Goal: Task Accomplishment & Management: Complete application form

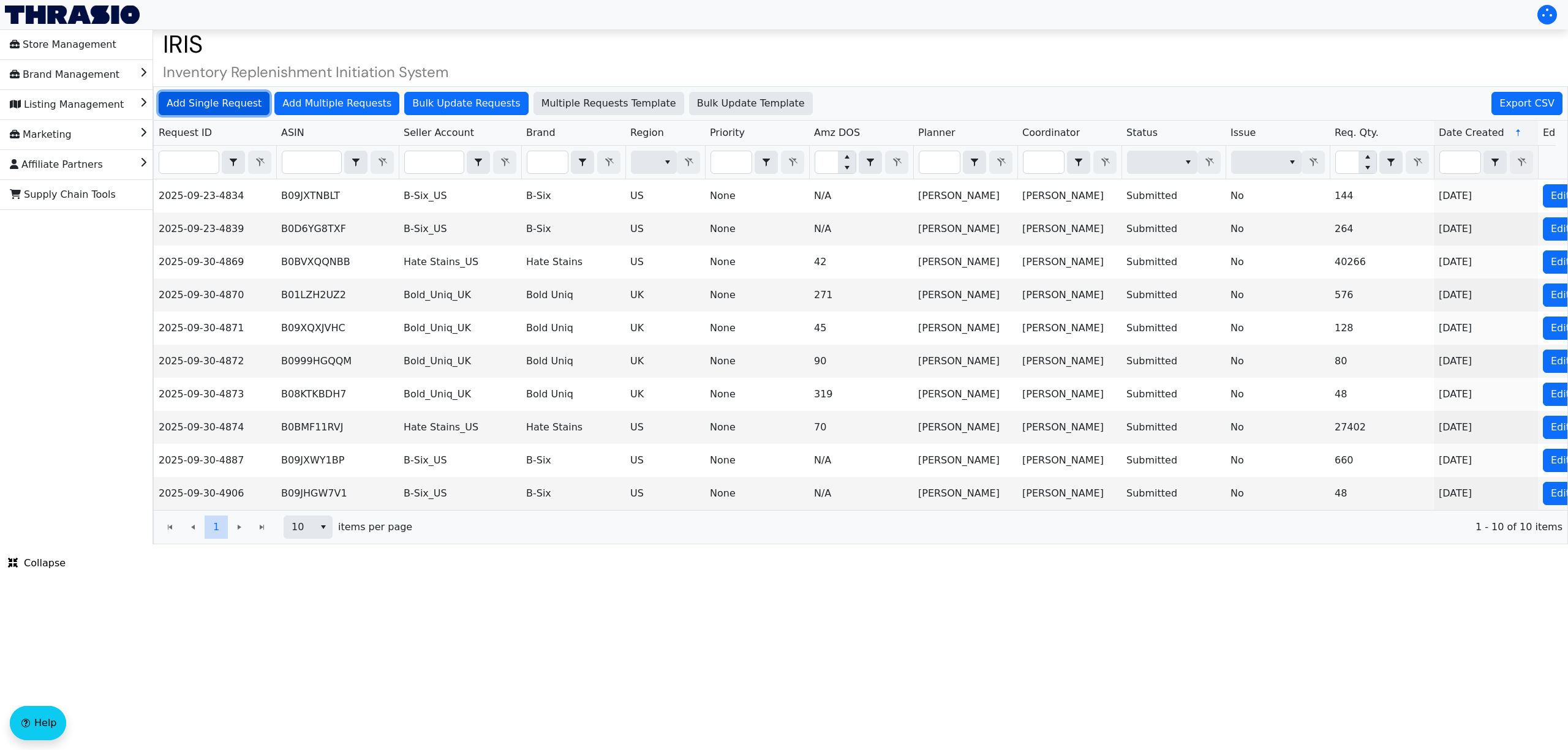
click at [239, 104] on span "Add Single Request" at bounding box center [214, 103] width 95 height 15
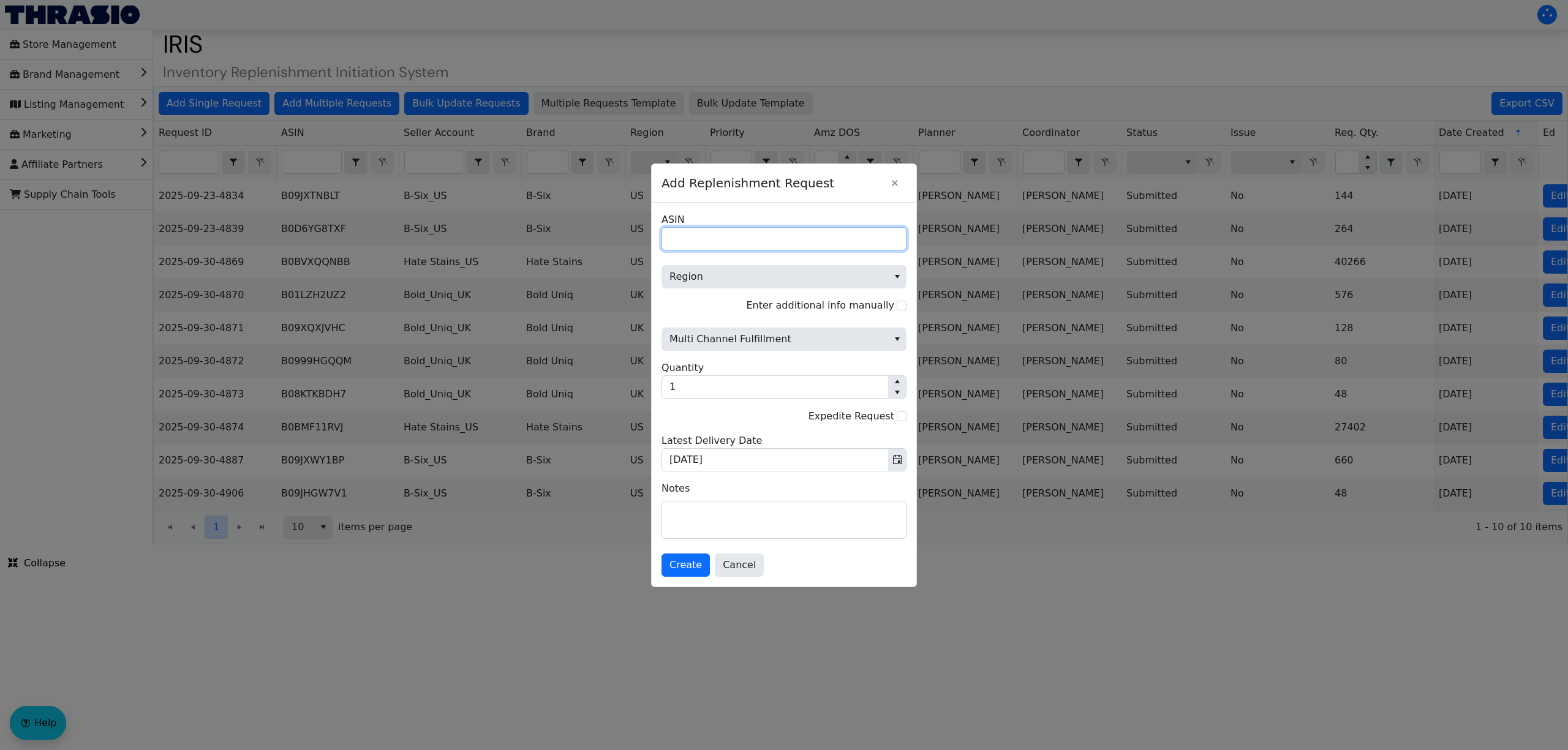
click at [714, 228] on input "ASIN" at bounding box center [784, 239] width 245 height 23
click at [697, 270] on span "Region" at bounding box center [775, 277] width 211 height 15
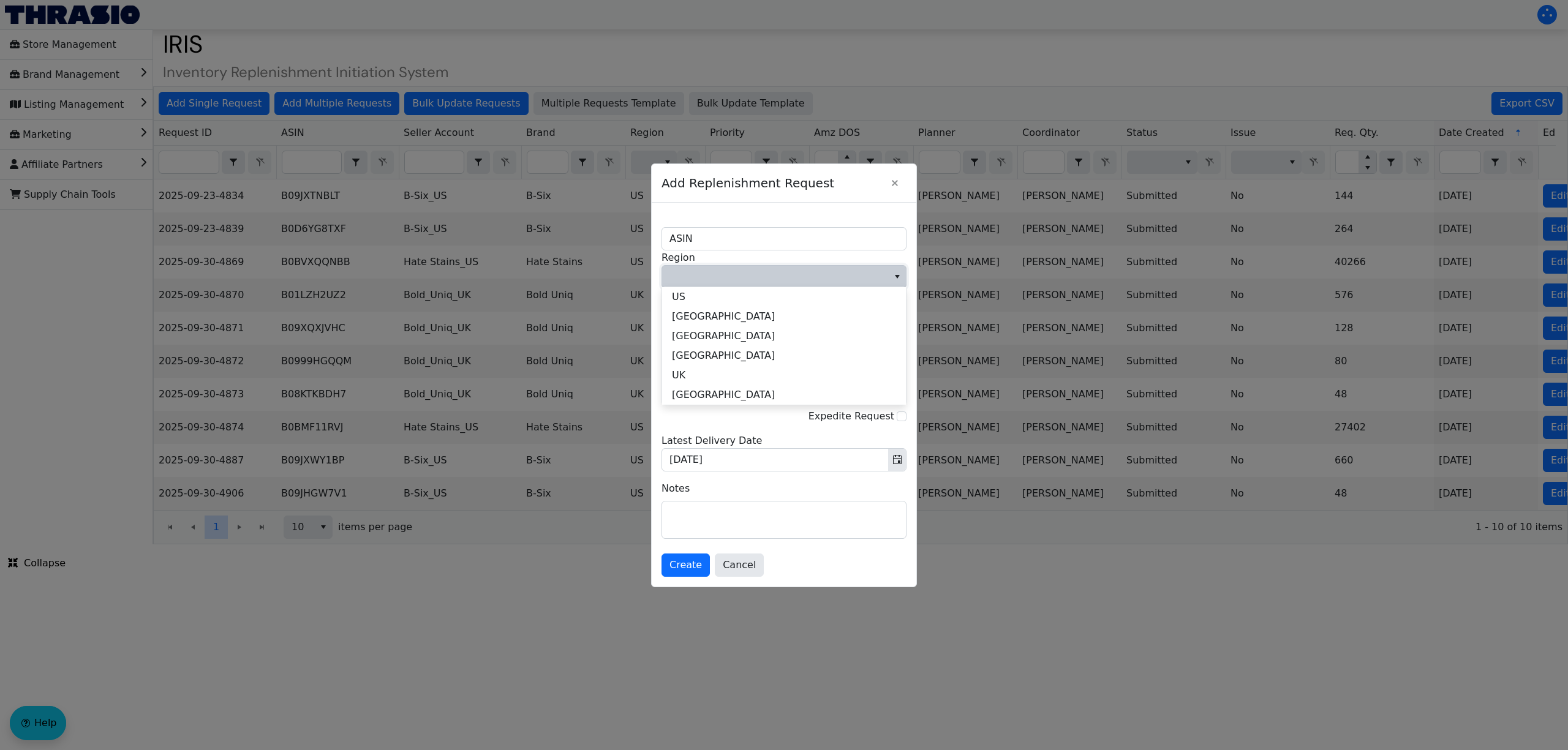
click at [752, 266] on span "Region" at bounding box center [775, 277] width 226 height 22
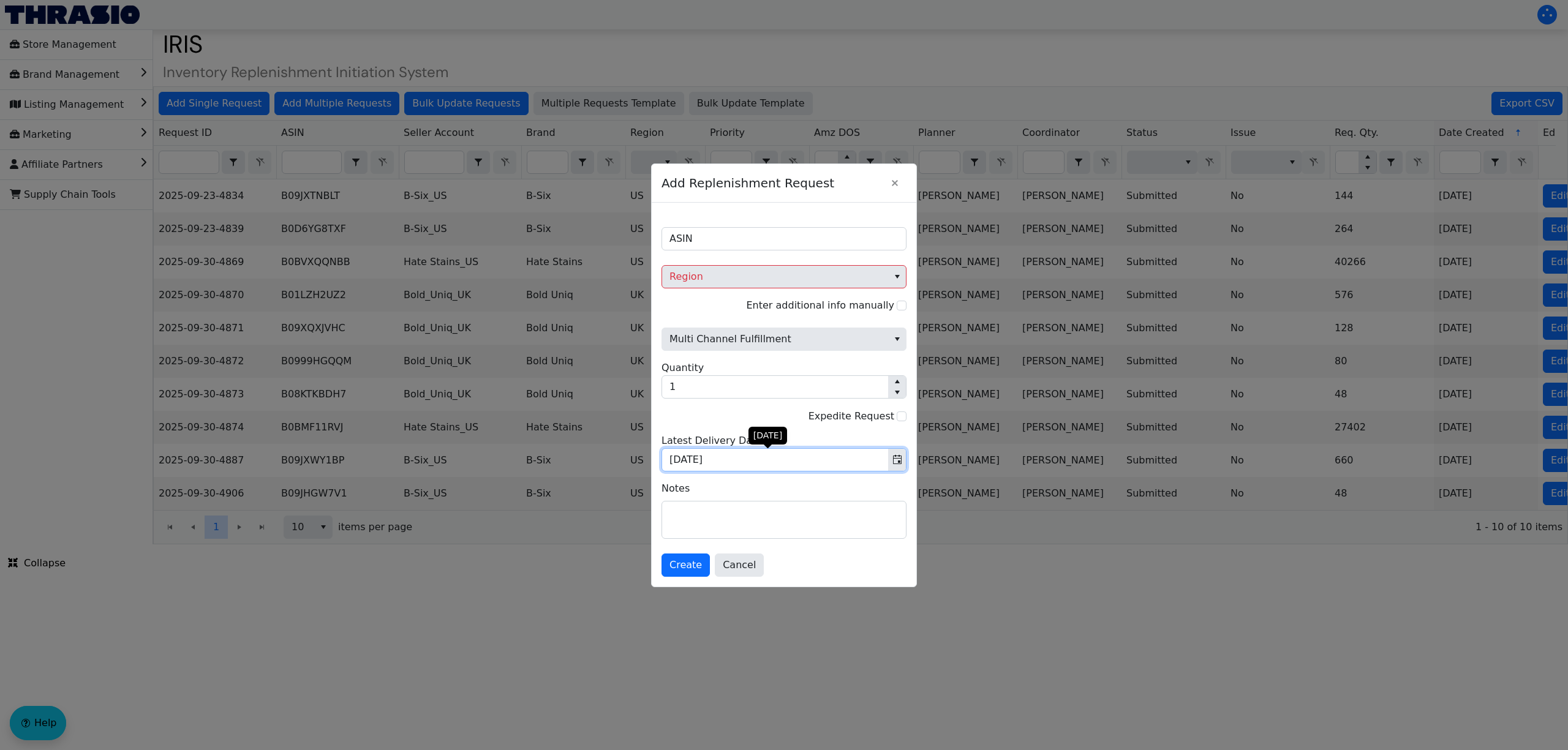
click at [711, 456] on input "[DATE]" at bounding box center [775, 459] width 226 height 22
click at [702, 520] on textarea at bounding box center [784, 519] width 243 height 36
click at [769, 465] on input "[DATE]" at bounding box center [775, 459] width 226 height 22
click at [728, 564] on span "Cancel" at bounding box center [739, 565] width 33 height 15
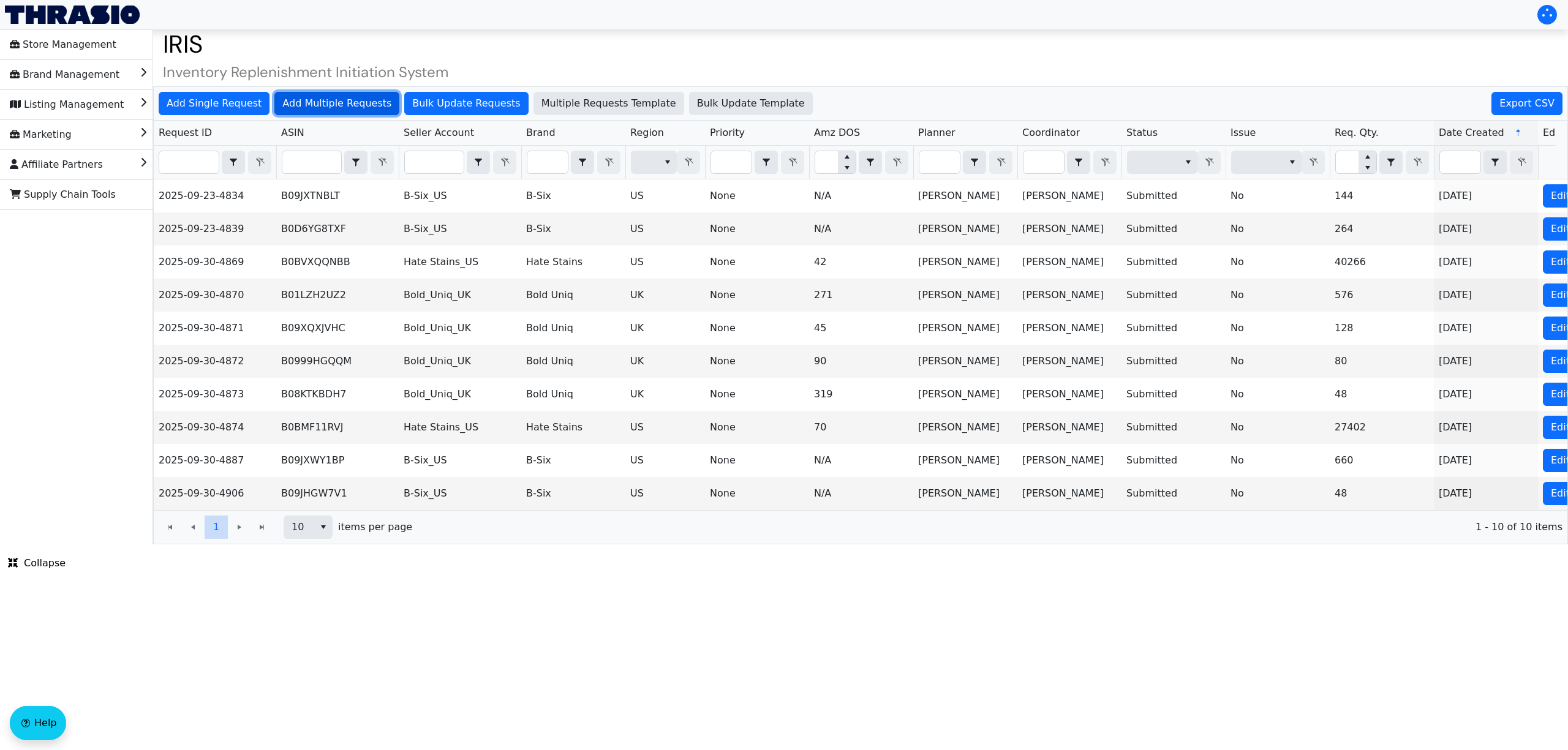
click at [363, 104] on span "Add Multiple Requests" at bounding box center [337, 103] width 109 height 15
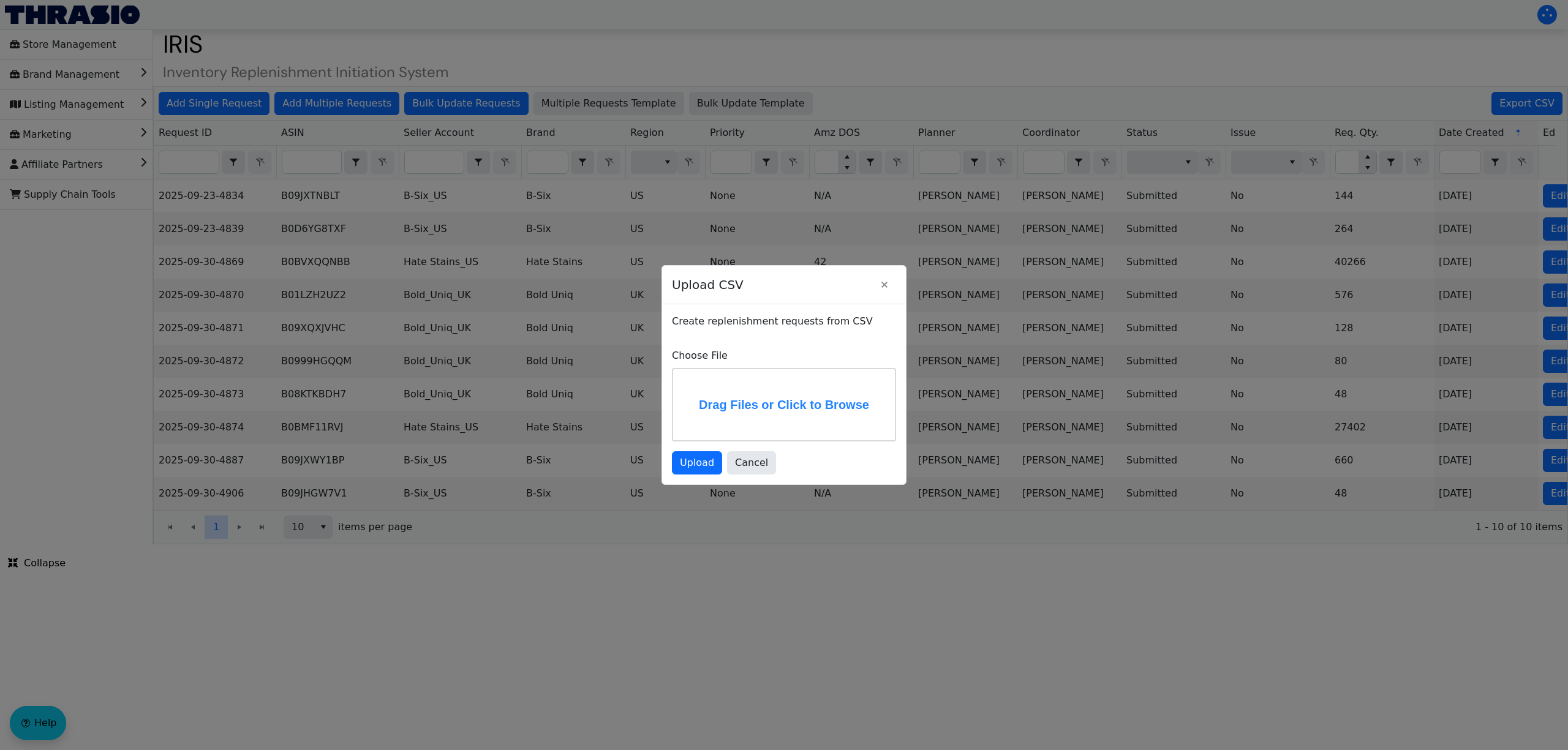
click at [767, 397] on label "Drag Files or Click to Browse" at bounding box center [784, 404] width 222 height 71
click at [0, 0] on input "Drag Files or Click to Browse" at bounding box center [0, 0] width 0 height 0
click at [753, 466] on span "Cancel" at bounding box center [751, 462] width 33 height 15
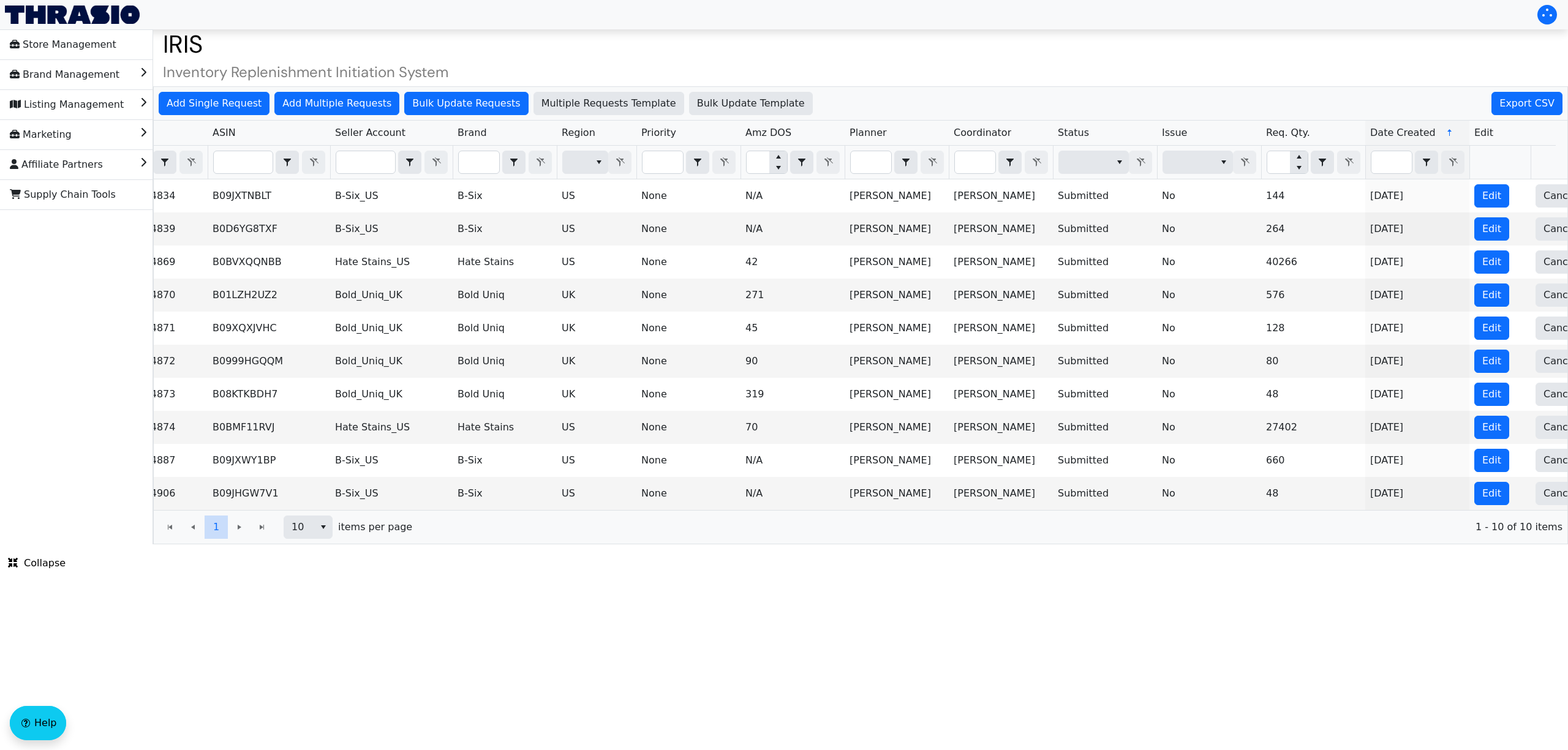
scroll to position [0, 106]
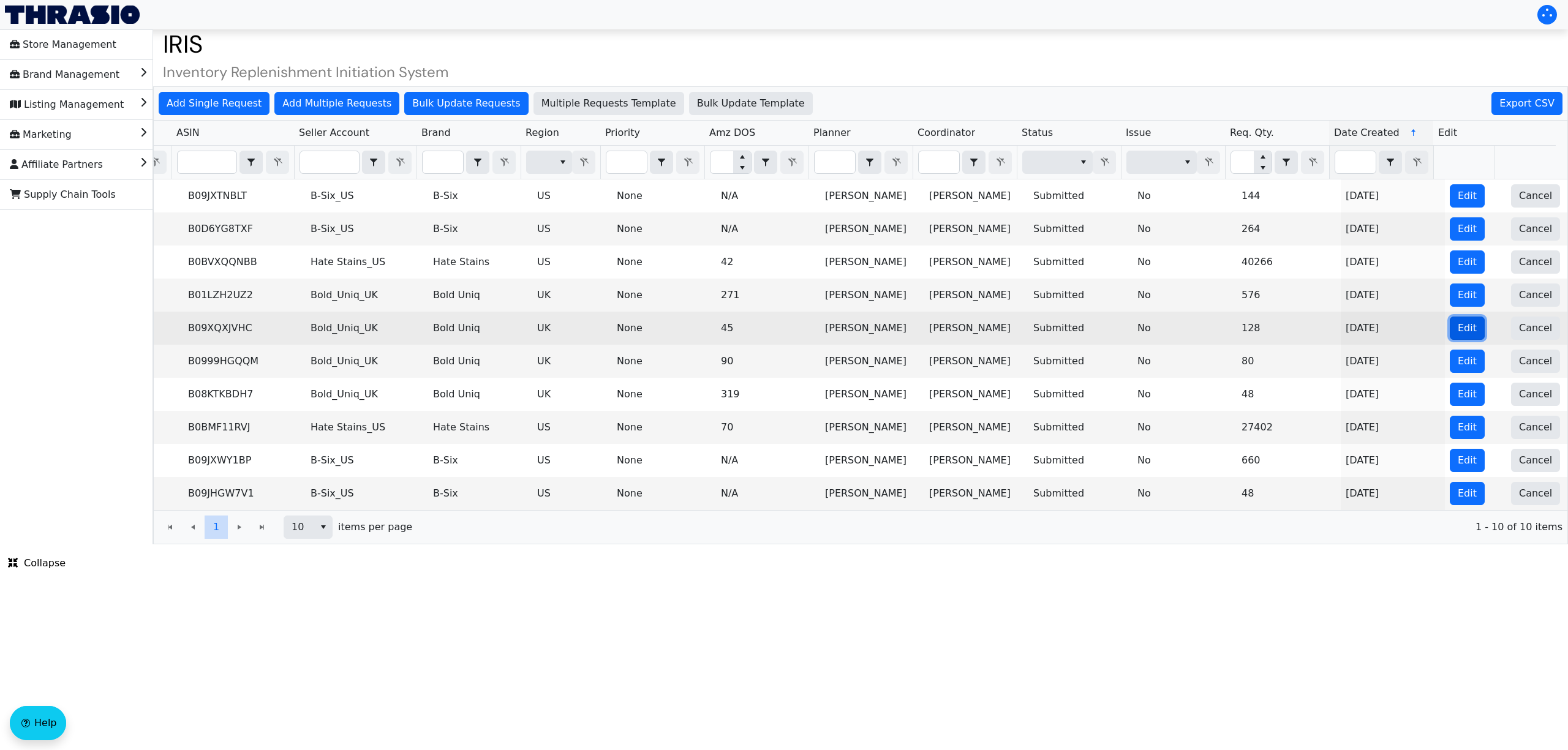
click at [1462, 336] on button "Edit" at bounding box center [1467, 328] width 35 height 23
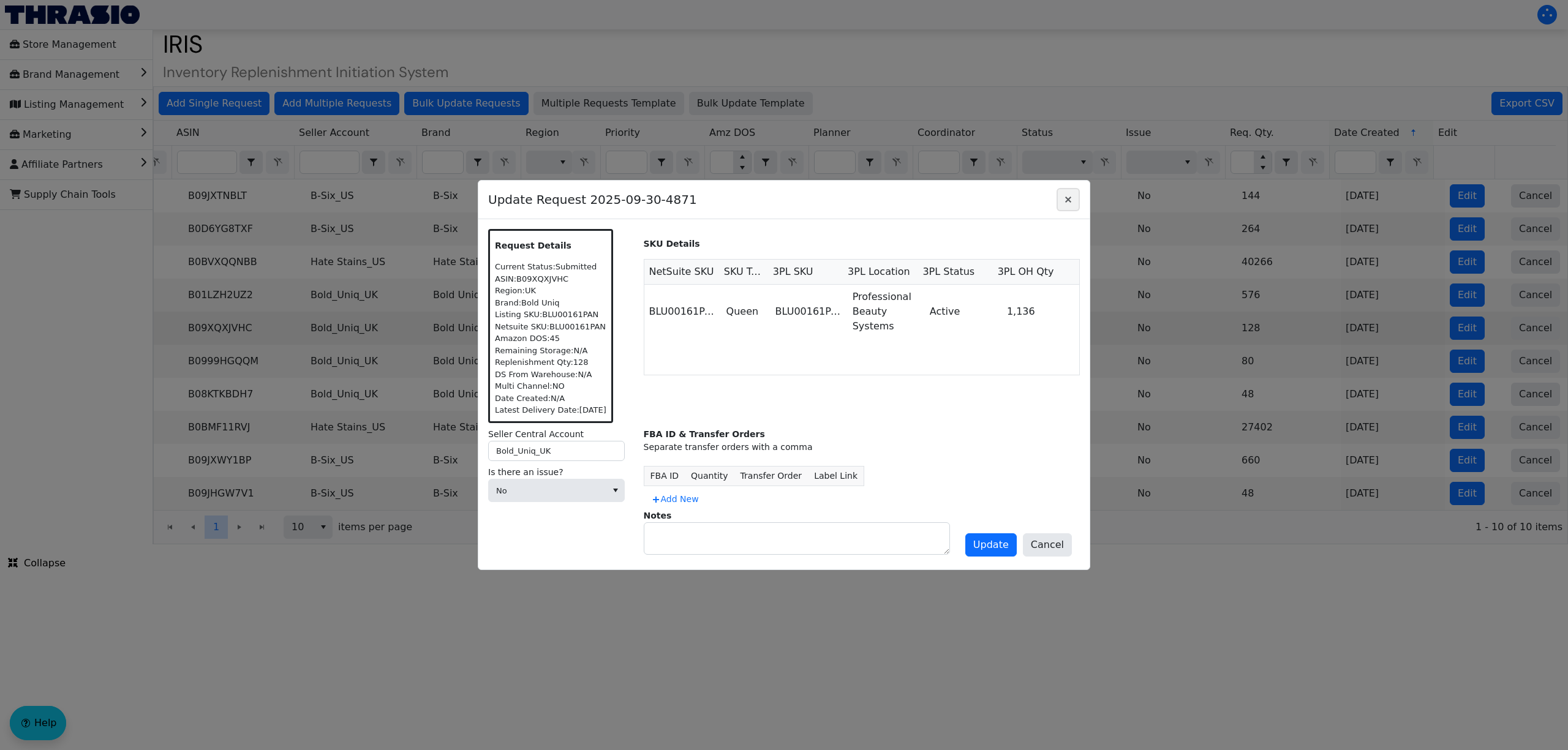
click at [1073, 201] on icon "Close" at bounding box center [1068, 199] width 15 height 9
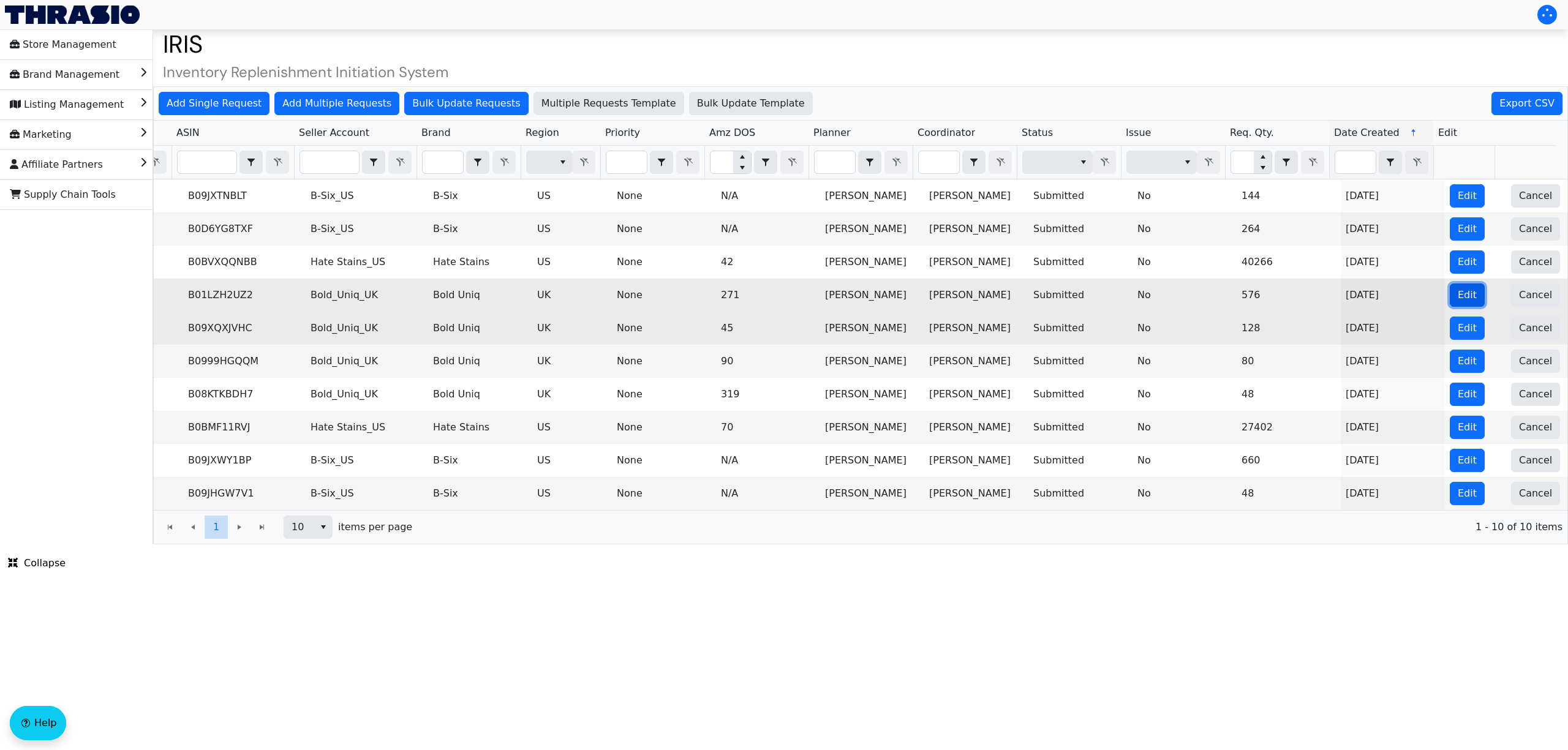
click at [1457, 297] on span "Edit" at bounding box center [1467, 295] width 19 height 15
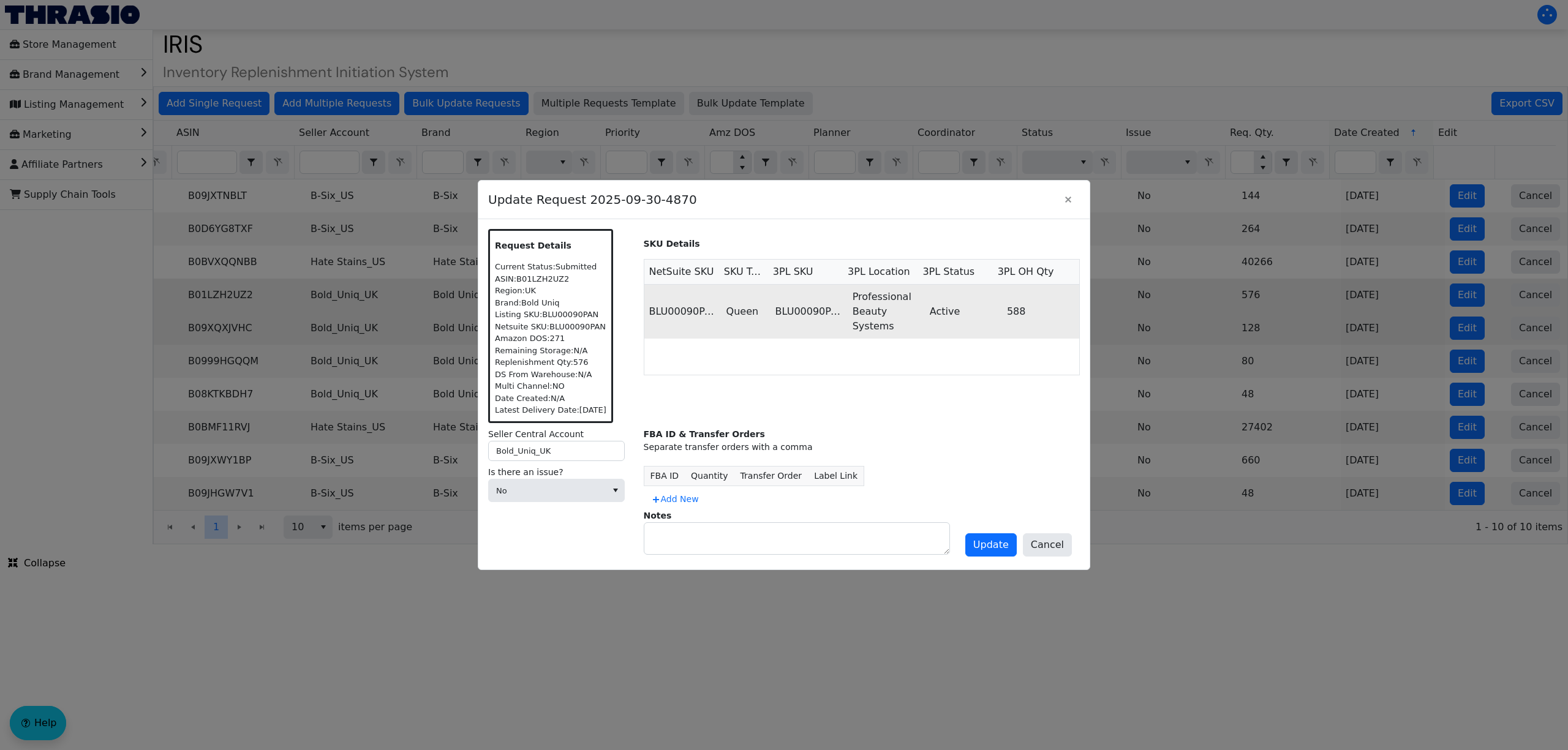
click at [828, 333] on td "BLU00090PAN" at bounding box center [809, 312] width 77 height 54
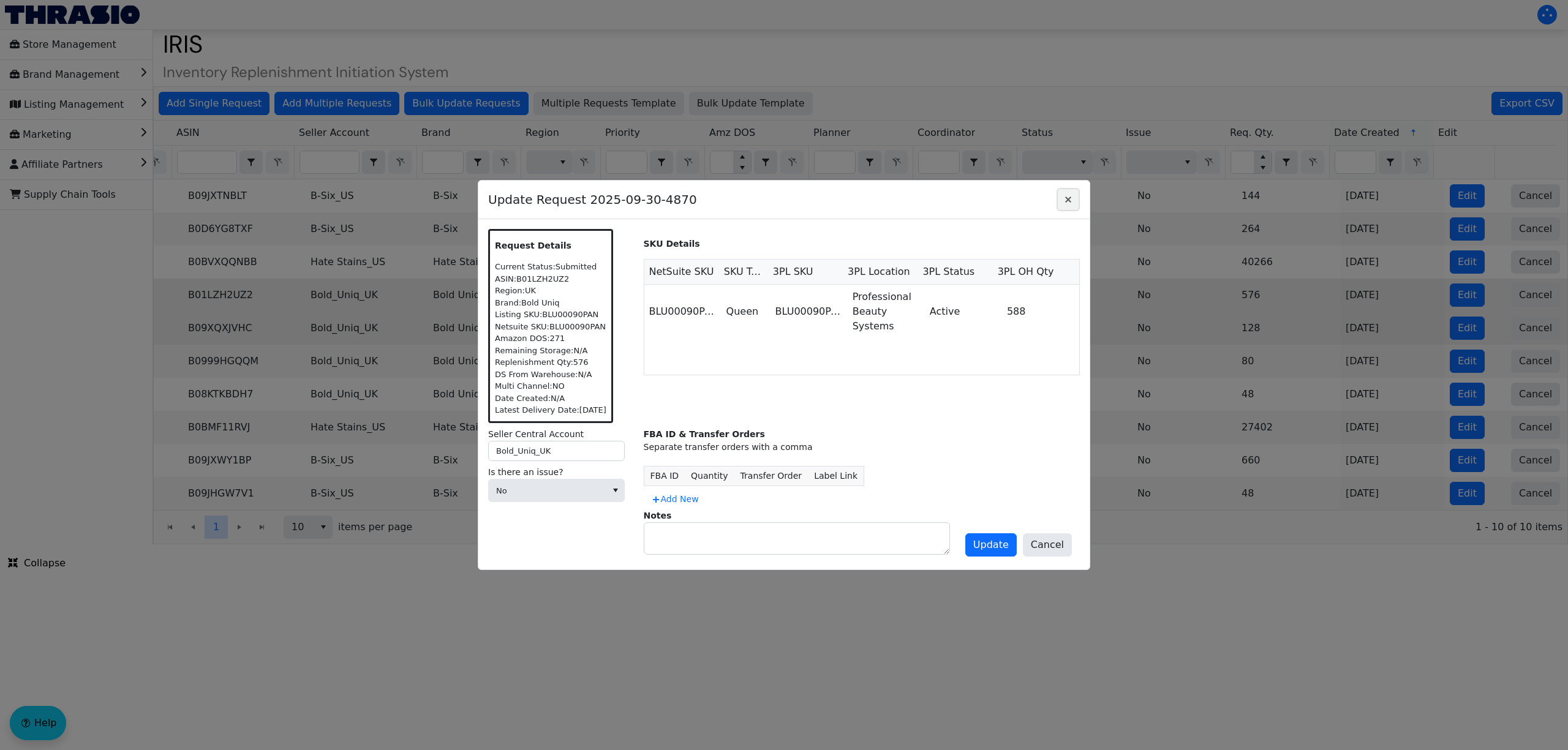
click at [1068, 199] on icon "Close" at bounding box center [1068, 200] width 6 height 6
